Goal: Task Accomplishment & Management: Manage account settings

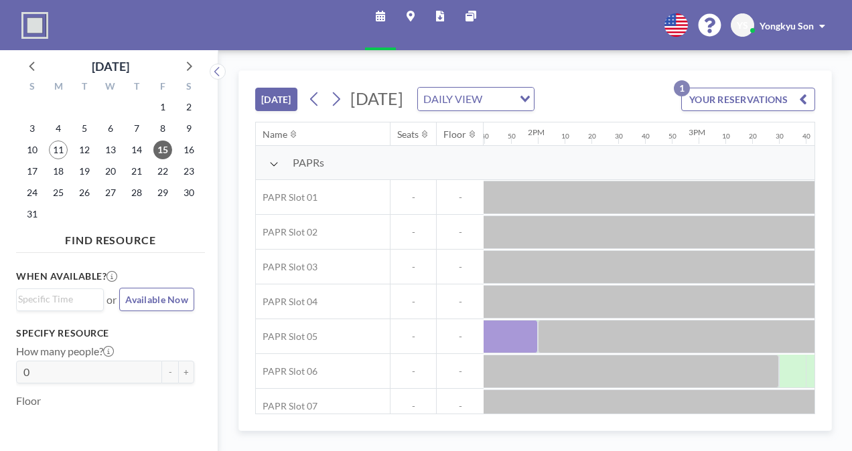
scroll to position [0, 1950]
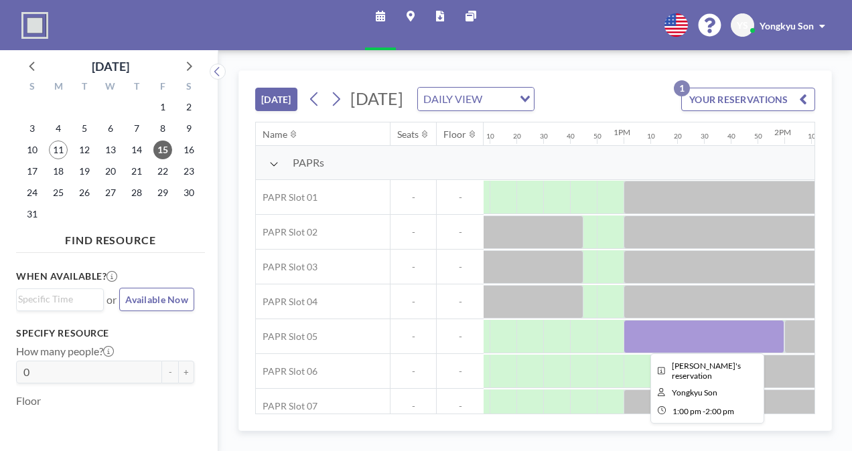
click at [663, 334] on div at bounding box center [704, 336] width 161 height 33
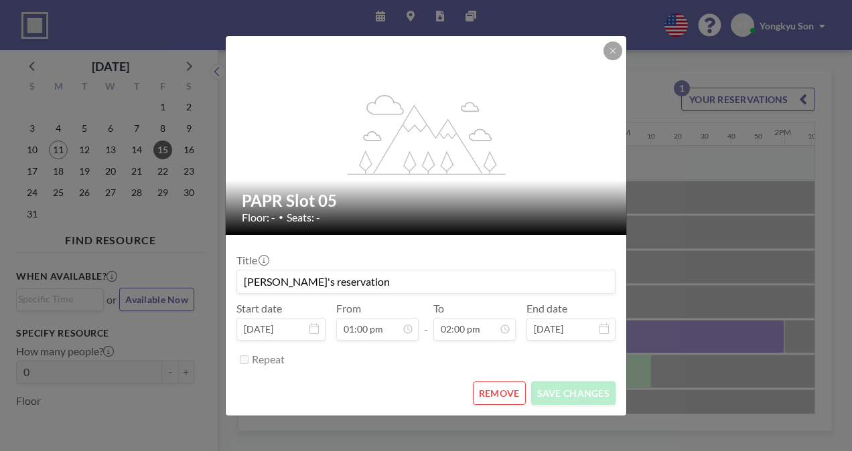
click at [421, 374] on form "Title Yongkyu's reservation Start date [DATE] From 01:00 pm - To 02:00 pm End d…" at bounding box center [426, 325] width 401 height 181
click at [522, 396] on button "REMOVE" at bounding box center [499, 393] width 53 height 23
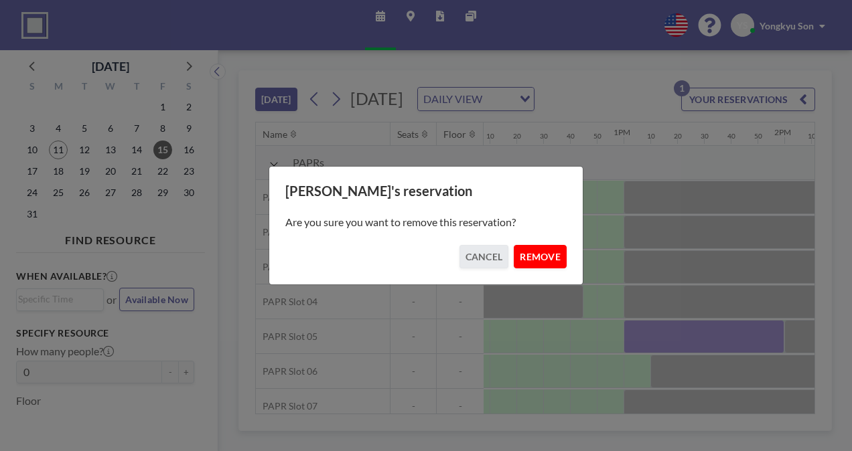
click at [558, 256] on button "REMOVE" at bounding box center [540, 256] width 53 height 23
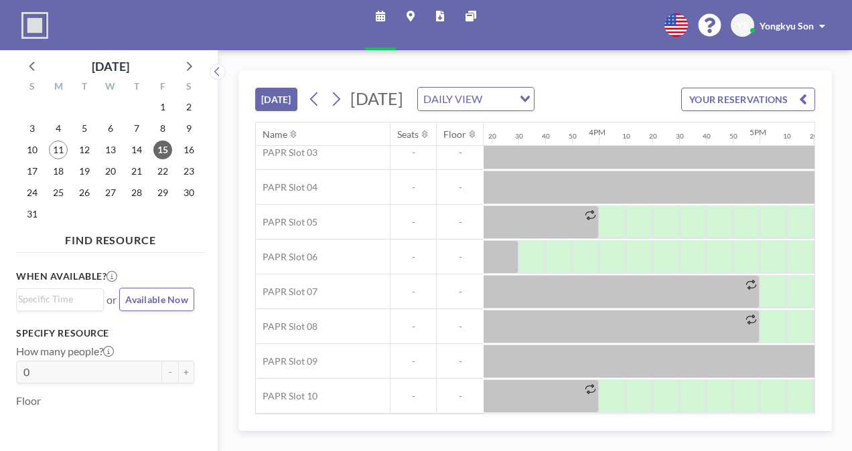
scroll to position [119, 2461]
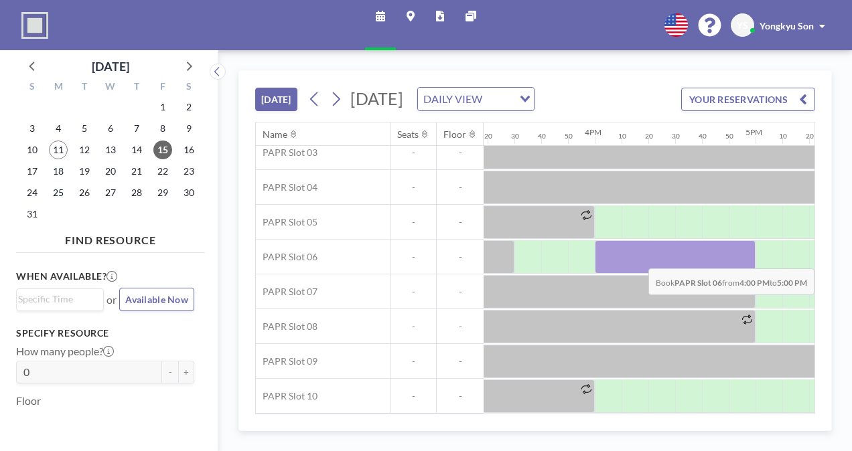
drag, startPoint x: 599, startPoint y: 251, endPoint x: 748, endPoint y: 257, distance: 149.5
click at [748, 257] on div at bounding box center [675, 256] width 161 height 33
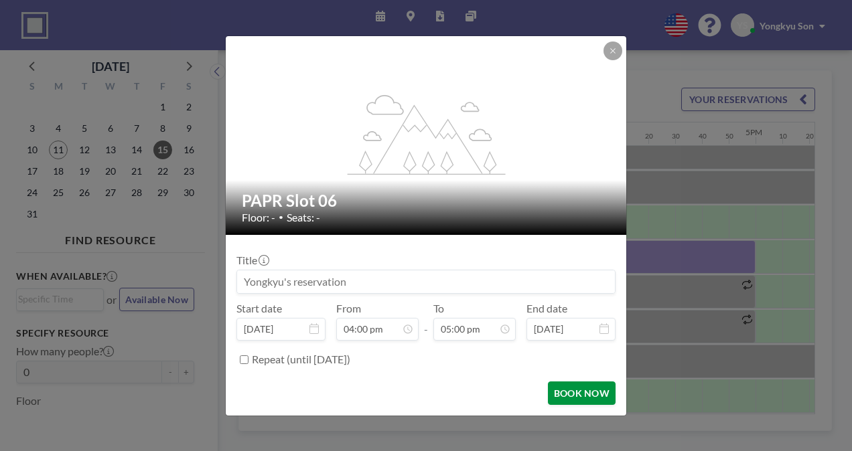
click at [561, 395] on button "BOOK NOW" at bounding box center [582, 393] width 68 height 23
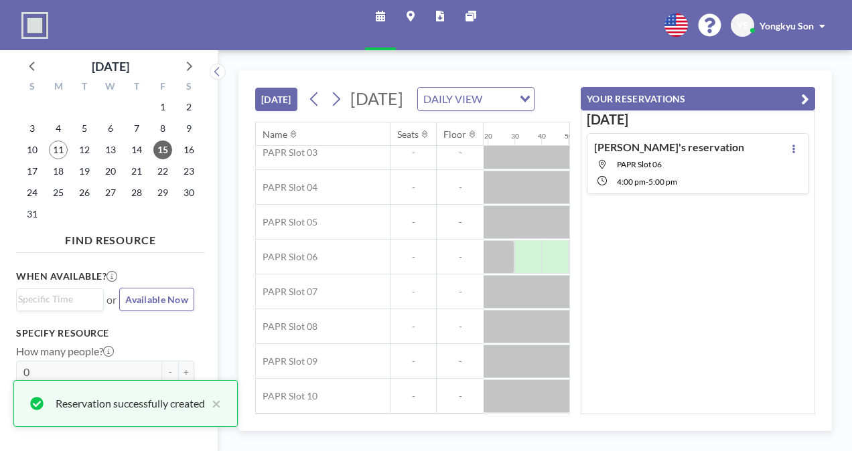
scroll to position [0, 0]
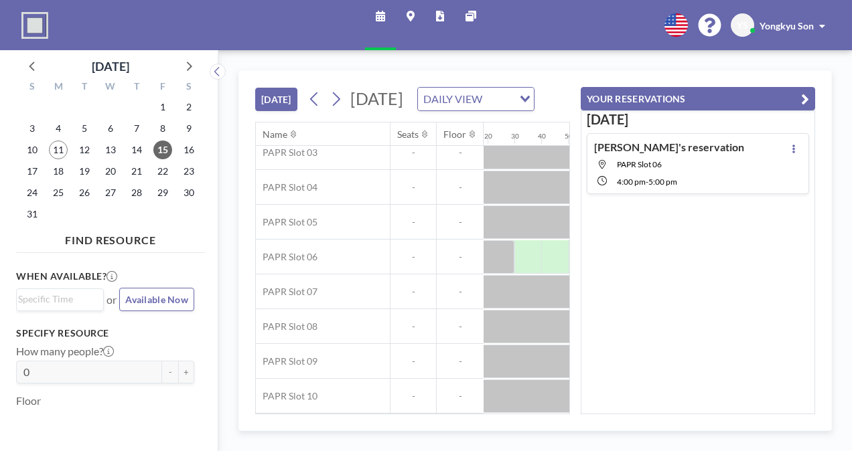
click at [478, 422] on div "[DATE] [DATE] DAILY VIEW Loading... Name Seats Floor 12AM 10 20 30 40 50 1AM 10…" at bounding box center [534, 250] width 593 height 361
drag, startPoint x: 431, startPoint y: 445, endPoint x: 537, endPoint y: 452, distance: 106.8
click at [537, 451] on html "Schedule Maps Reports Other sites English Polski 日本語 Española YS Yongkyu Son [D…" at bounding box center [426, 225] width 852 height 451
click at [505, 78] on div "[DATE] [DATE] DAILY VIEW Loading..." at bounding box center [412, 96] width 315 height 51
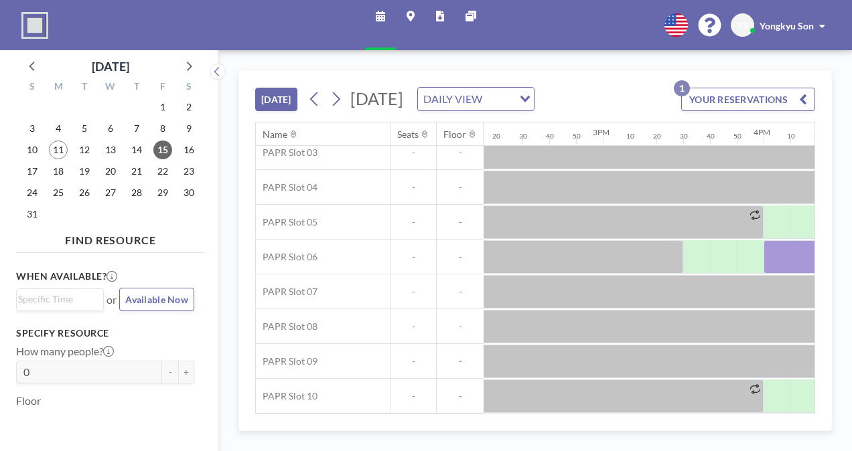
scroll to position [119, 2296]
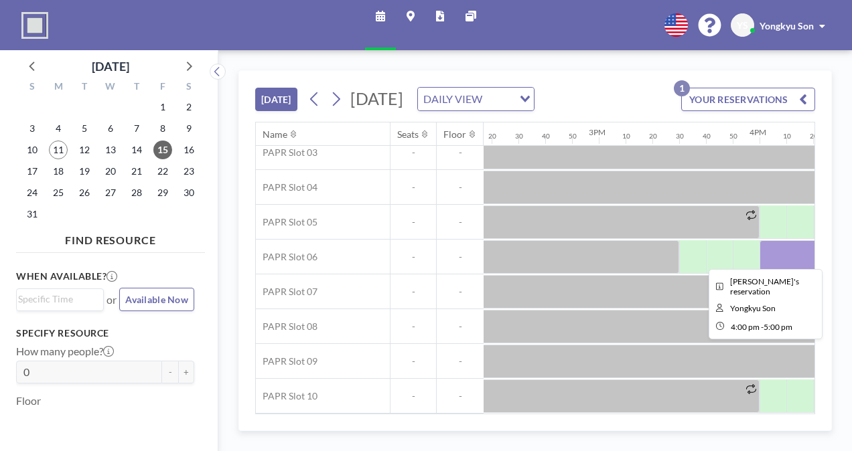
click at [774, 251] on div at bounding box center [840, 256] width 161 height 33
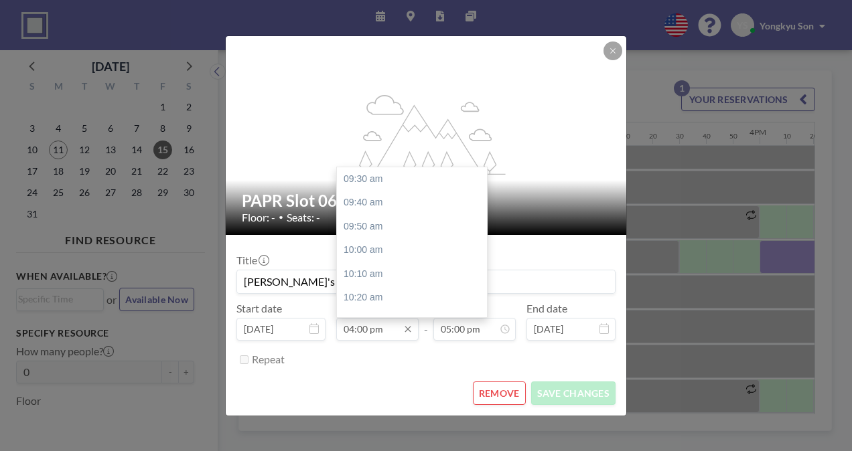
scroll to position [2432, 0]
click at [362, 330] on input "04:00 pm" at bounding box center [377, 329] width 82 height 23
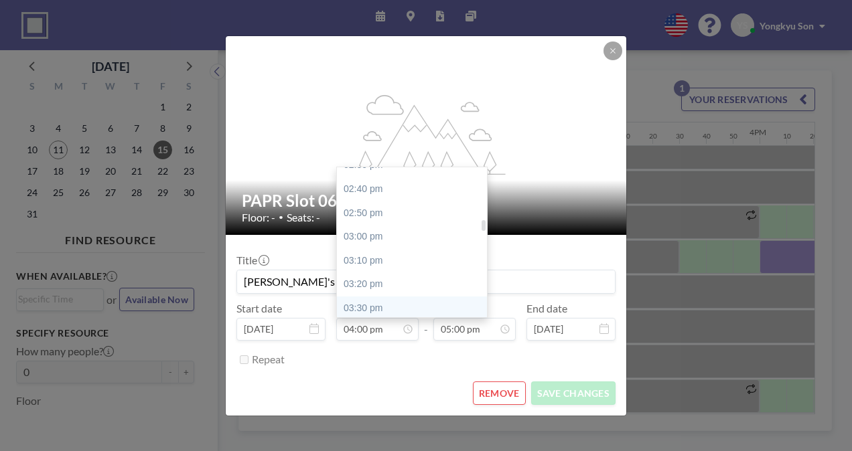
scroll to position [796, 0]
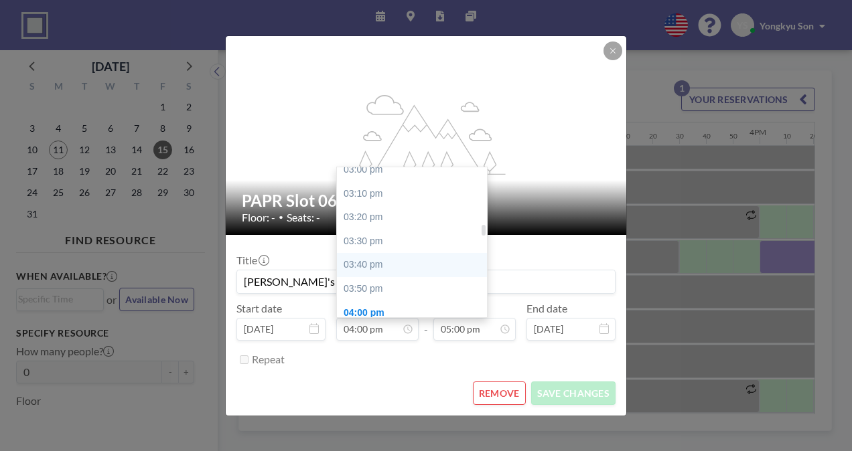
click at [370, 262] on div "03:40 pm" at bounding box center [415, 265] width 157 height 24
type input "03:40 pm"
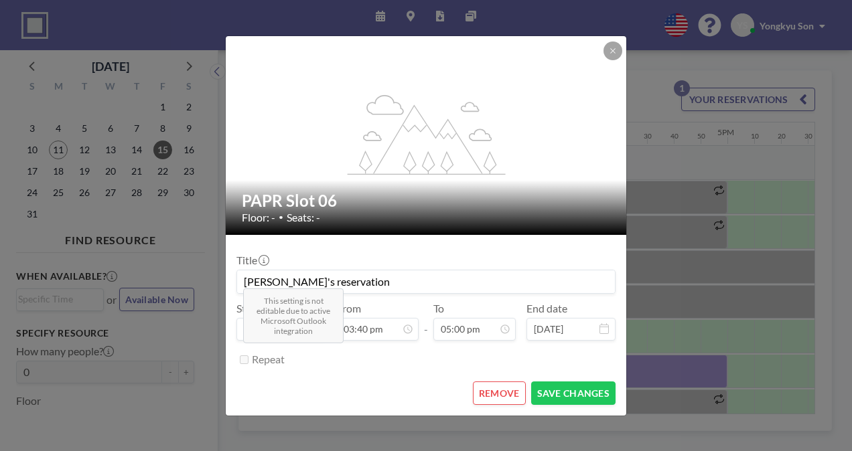
scroll to position [0, 2492]
click at [573, 391] on button "SAVE CHANGES" at bounding box center [573, 393] width 84 height 23
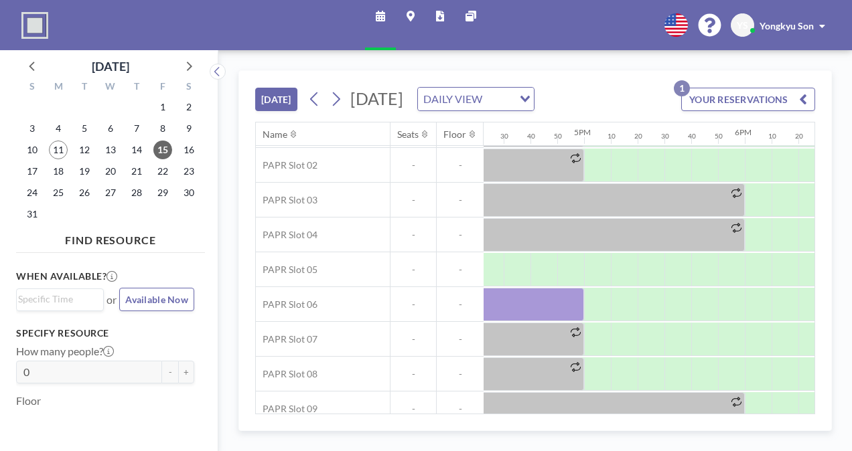
scroll to position [67, 2550]
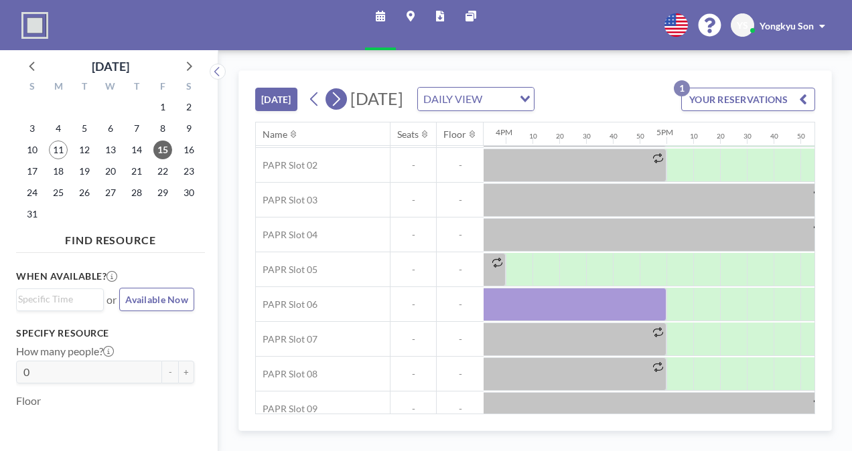
click at [332, 94] on icon at bounding box center [336, 99] width 13 height 20
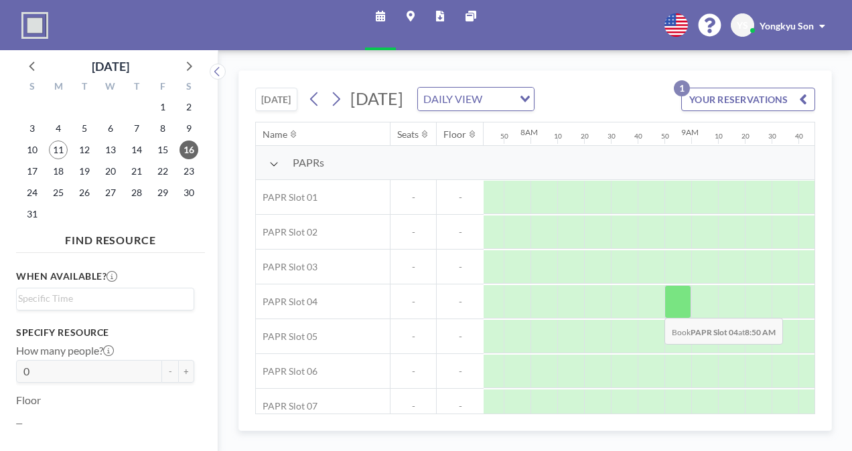
scroll to position [0, 1313]
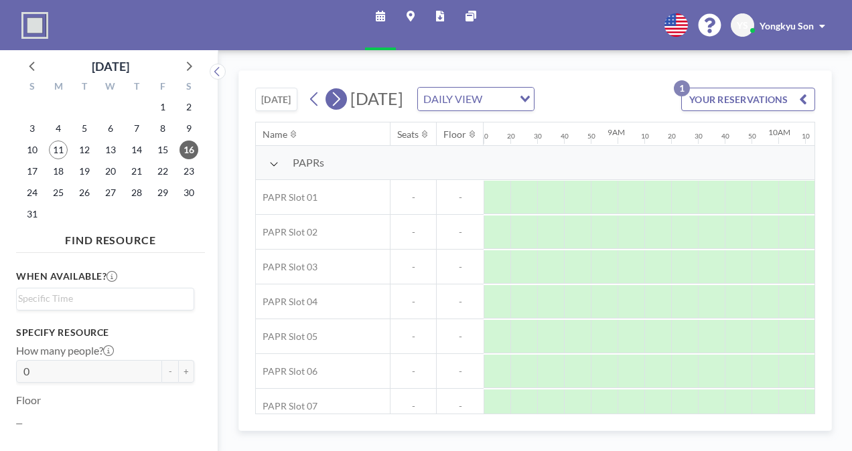
click at [329, 103] on button at bounding box center [336, 98] width 21 height 21
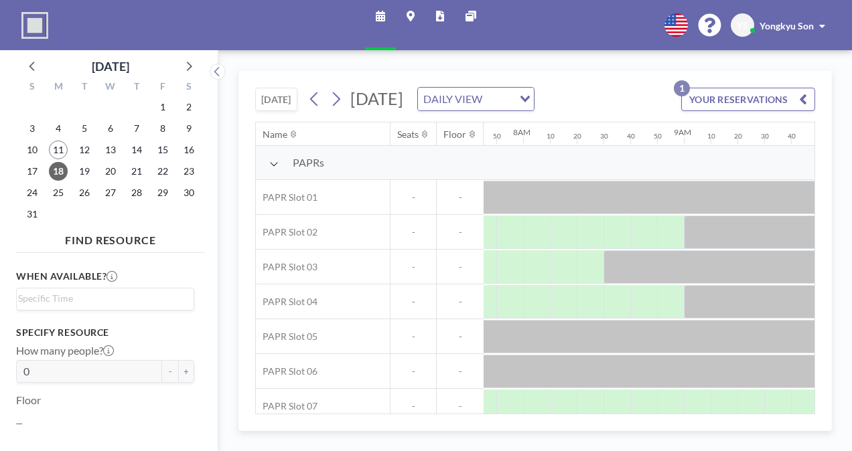
scroll to position [0, 1259]
drag, startPoint x: 474, startPoint y: 405, endPoint x: 458, endPoint y: 405, distance: 16.1
click at [458, 405] on span "-" at bounding box center [460, 407] width 47 height 12
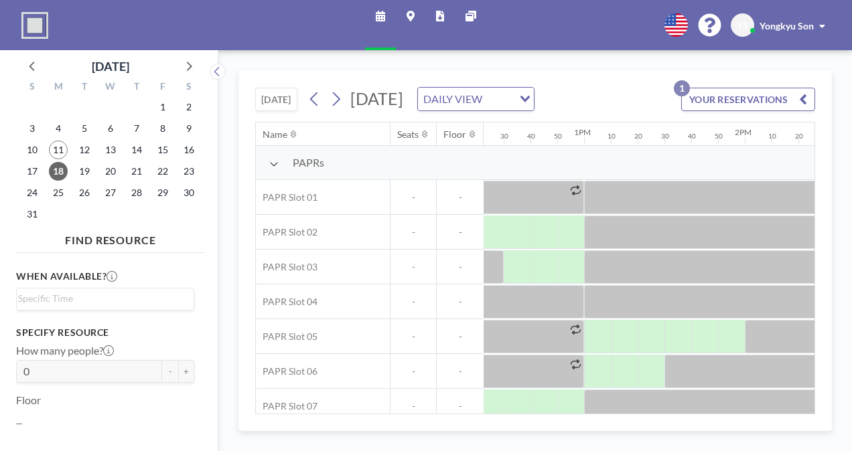
scroll to position [0, 1873]
